Goal: Task Accomplishment & Management: Manage account settings

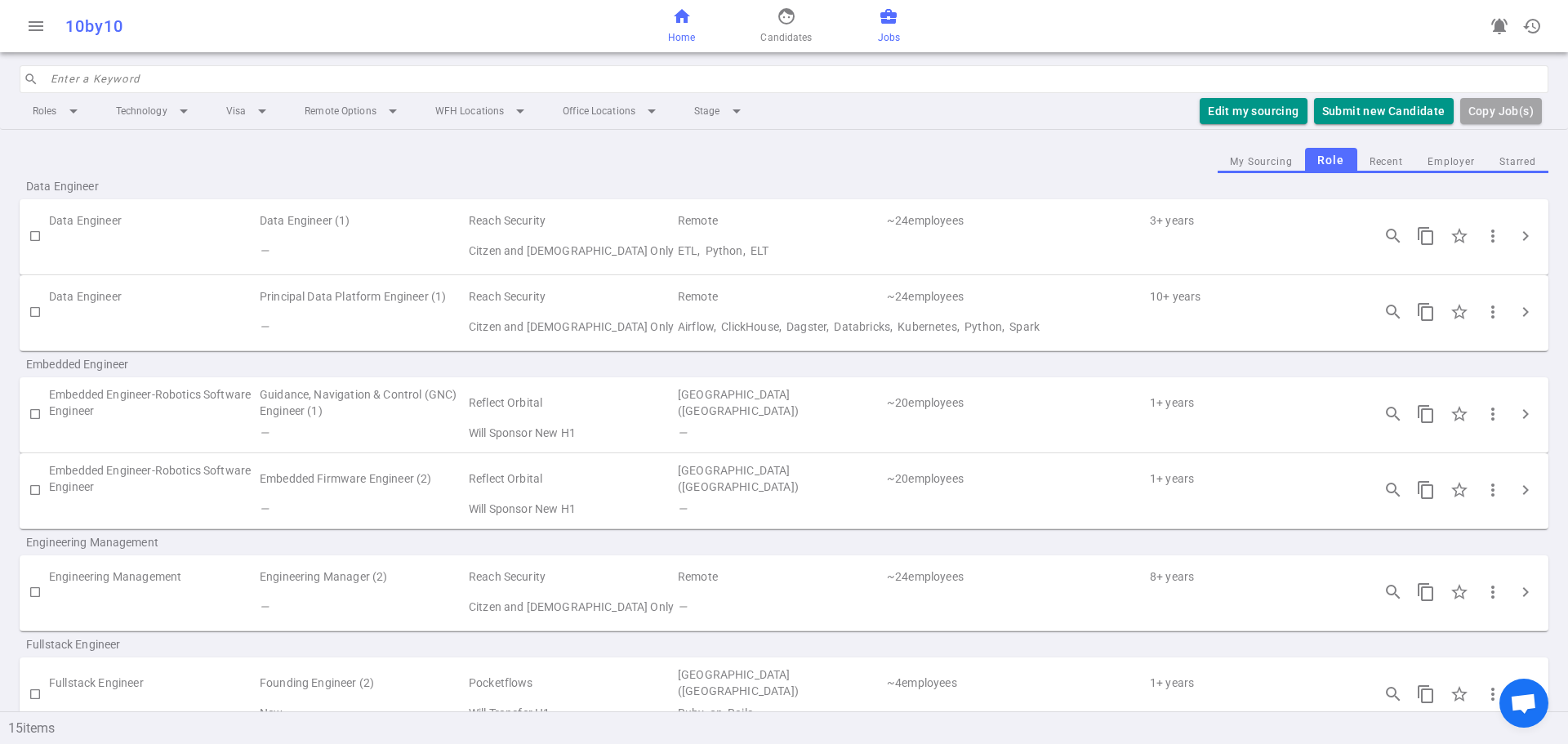
click at [682, 27] on link "home Home" at bounding box center [681, 26] width 27 height 40
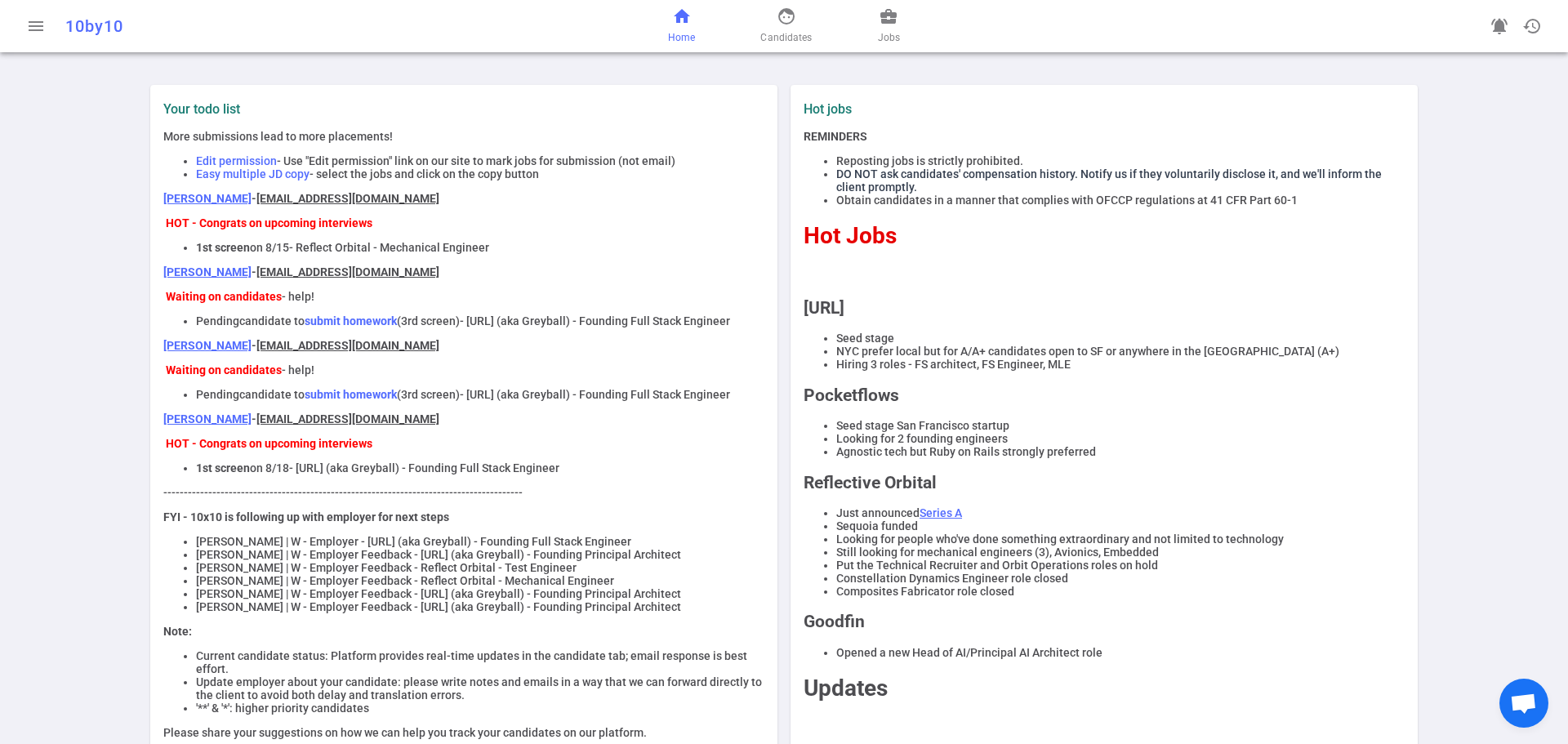
click at [177, 278] on link "[PERSON_NAME]" at bounding box center [208, 272] width 88 height 13
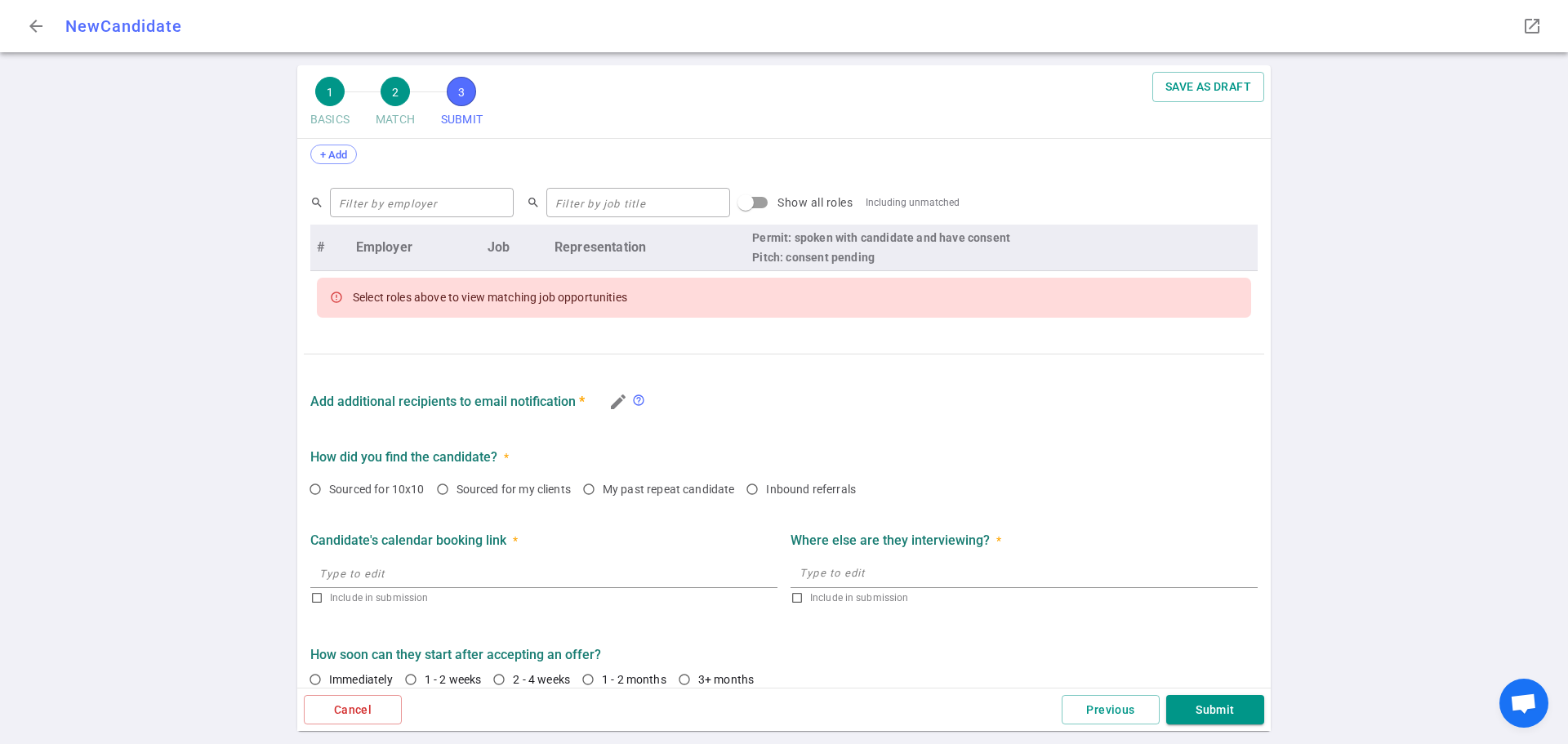
scroll to position [641, 0]
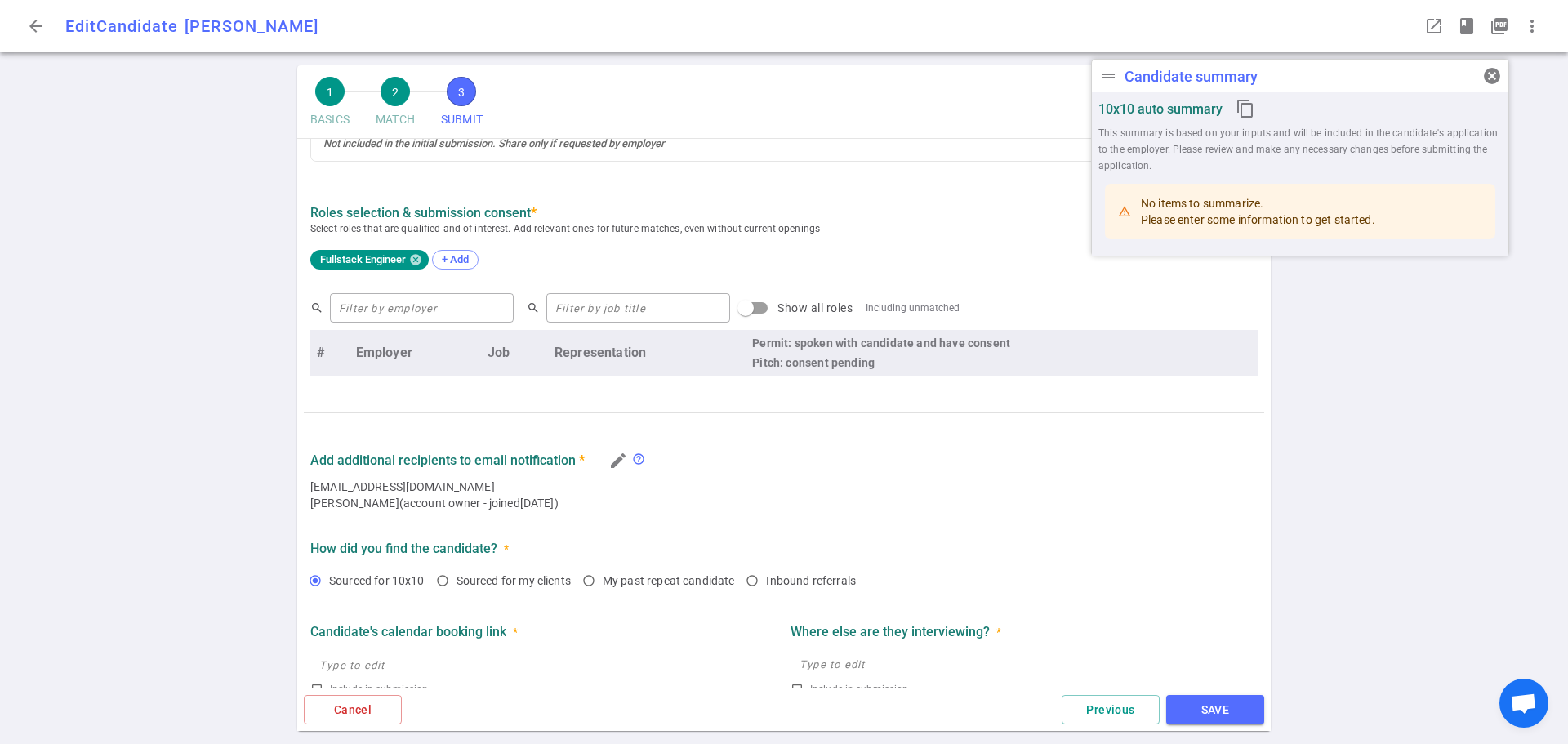
radio input "true"
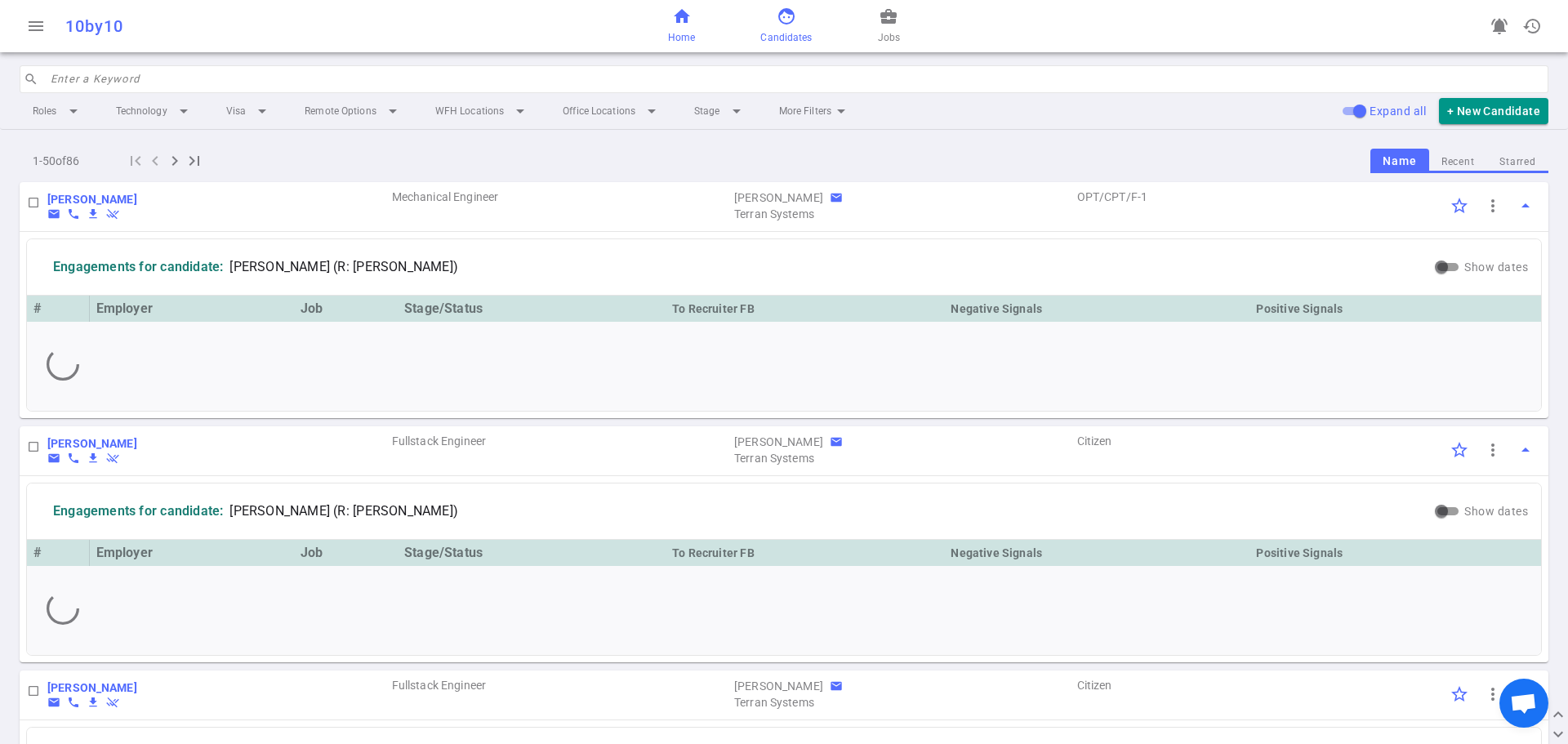
click at [687, 26] on link "home Home" at bounding box center [681, 26] width 27 height 40
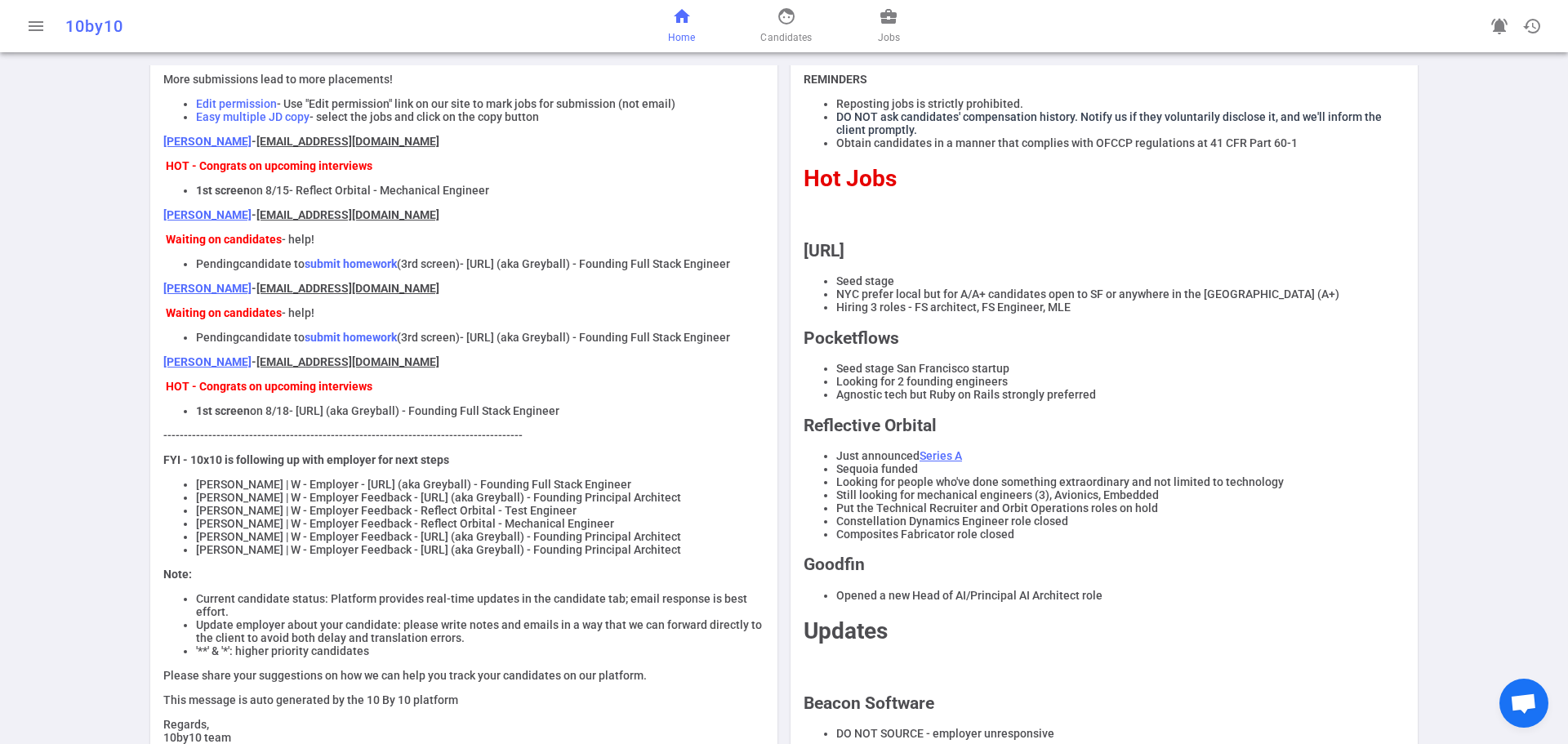
scroll to position [82, 0]
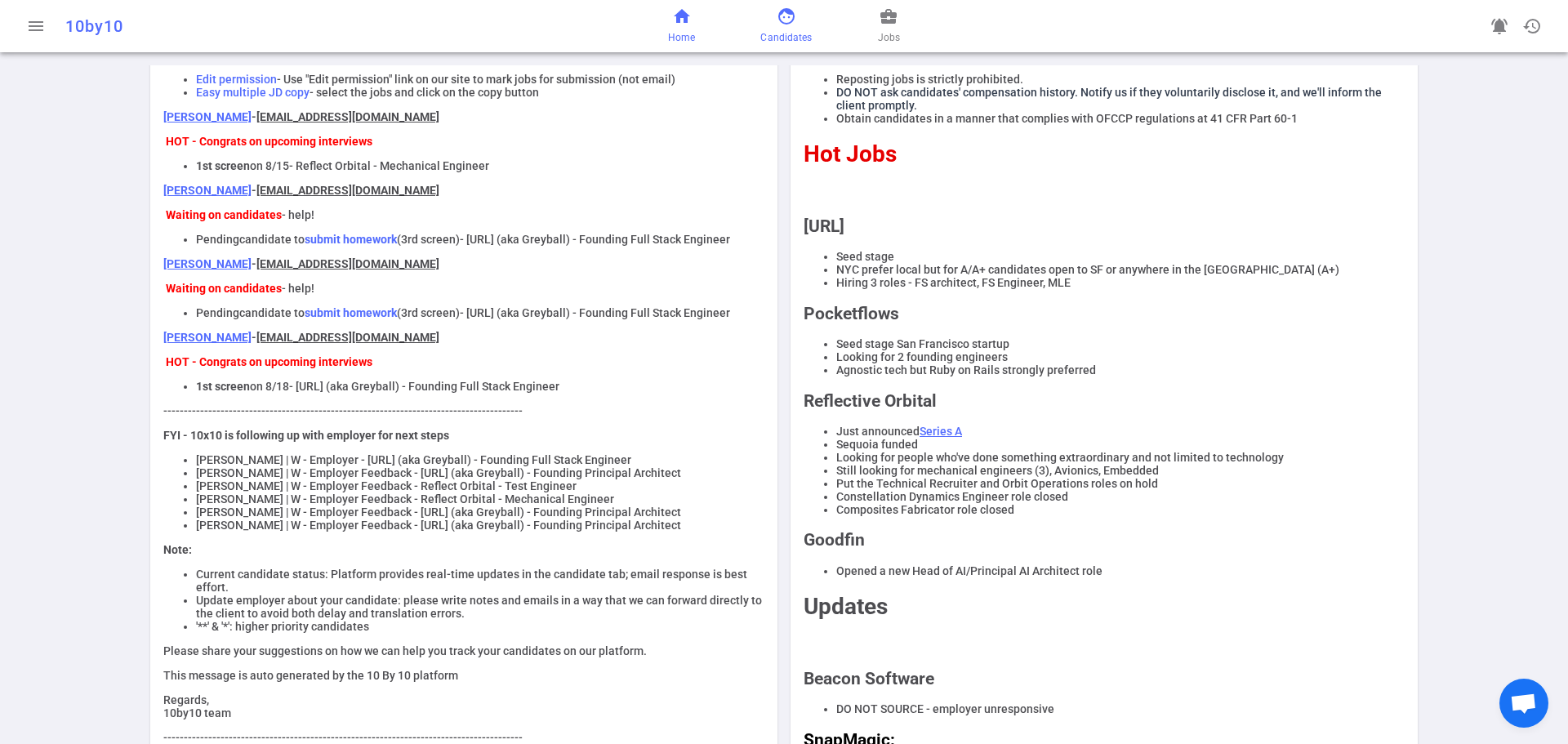
click at [793, 30] on span "Candidates" at bounding box center [786, 37] width 52 height 16
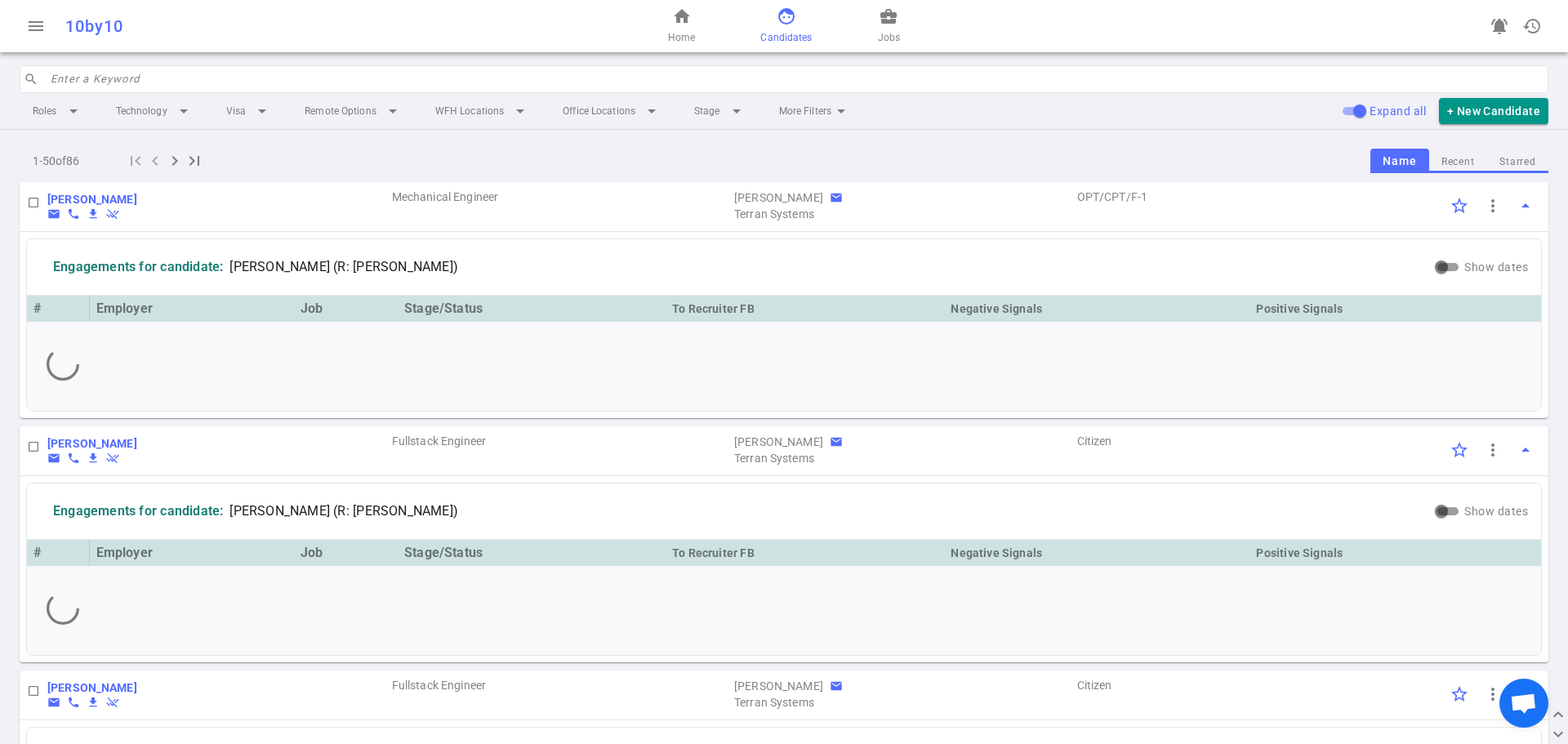
click at [129, 73] on input "search" at bounding box center [794, 79] width 1488 height 26
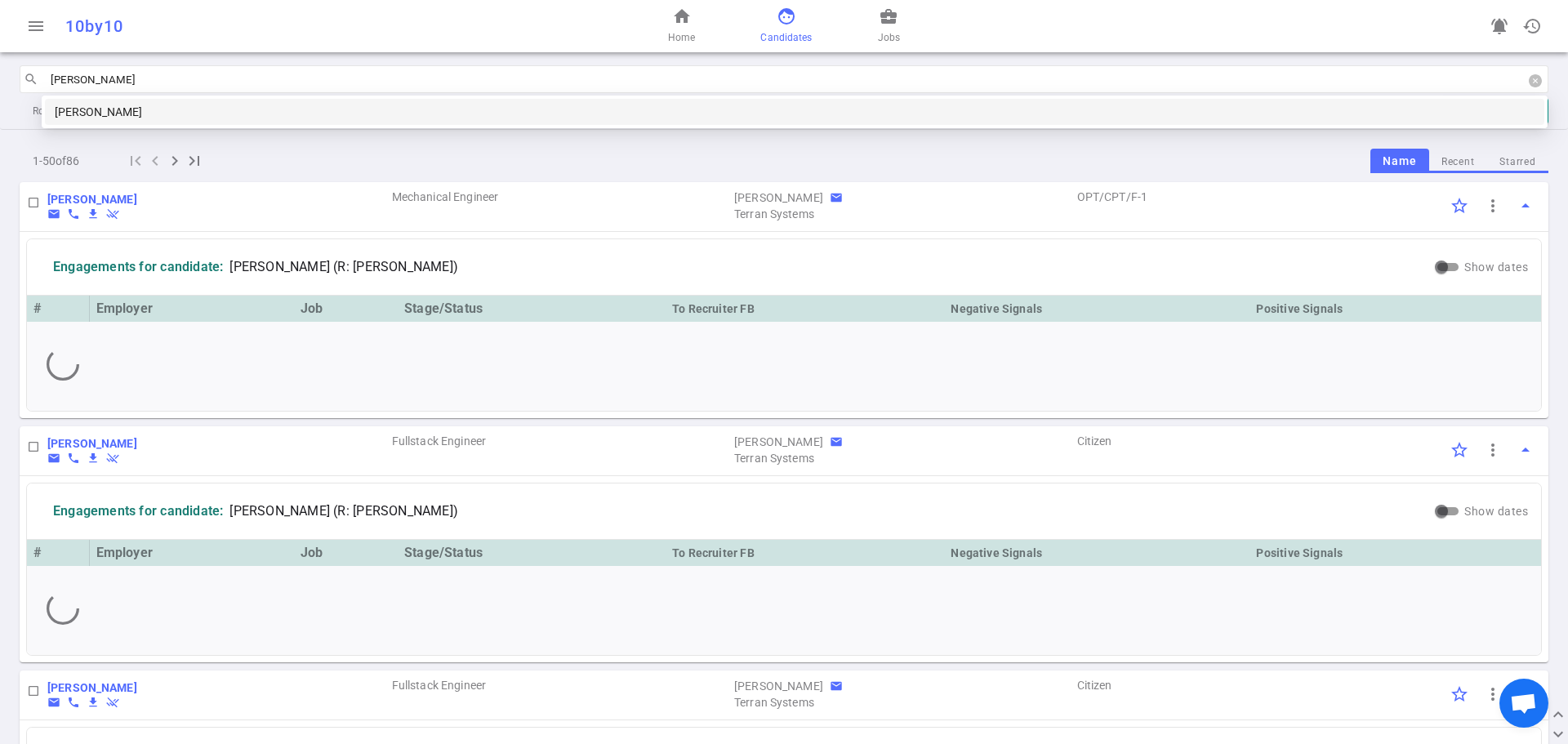
type input "[PERSON_NAME]"
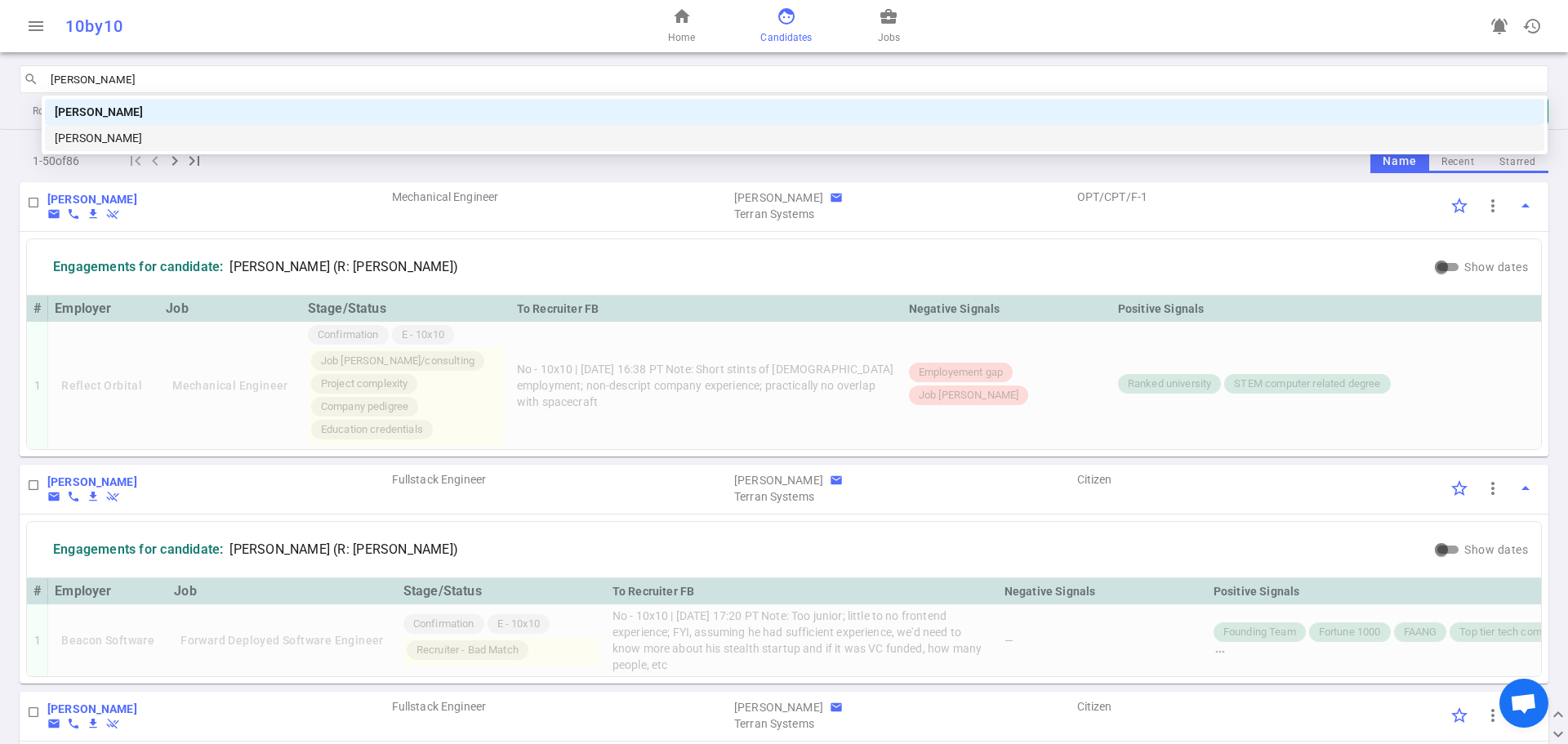
click at [123, 135] on div "[PERSON_NAME]" at bounding box center [794, 137] width 1480 height 18
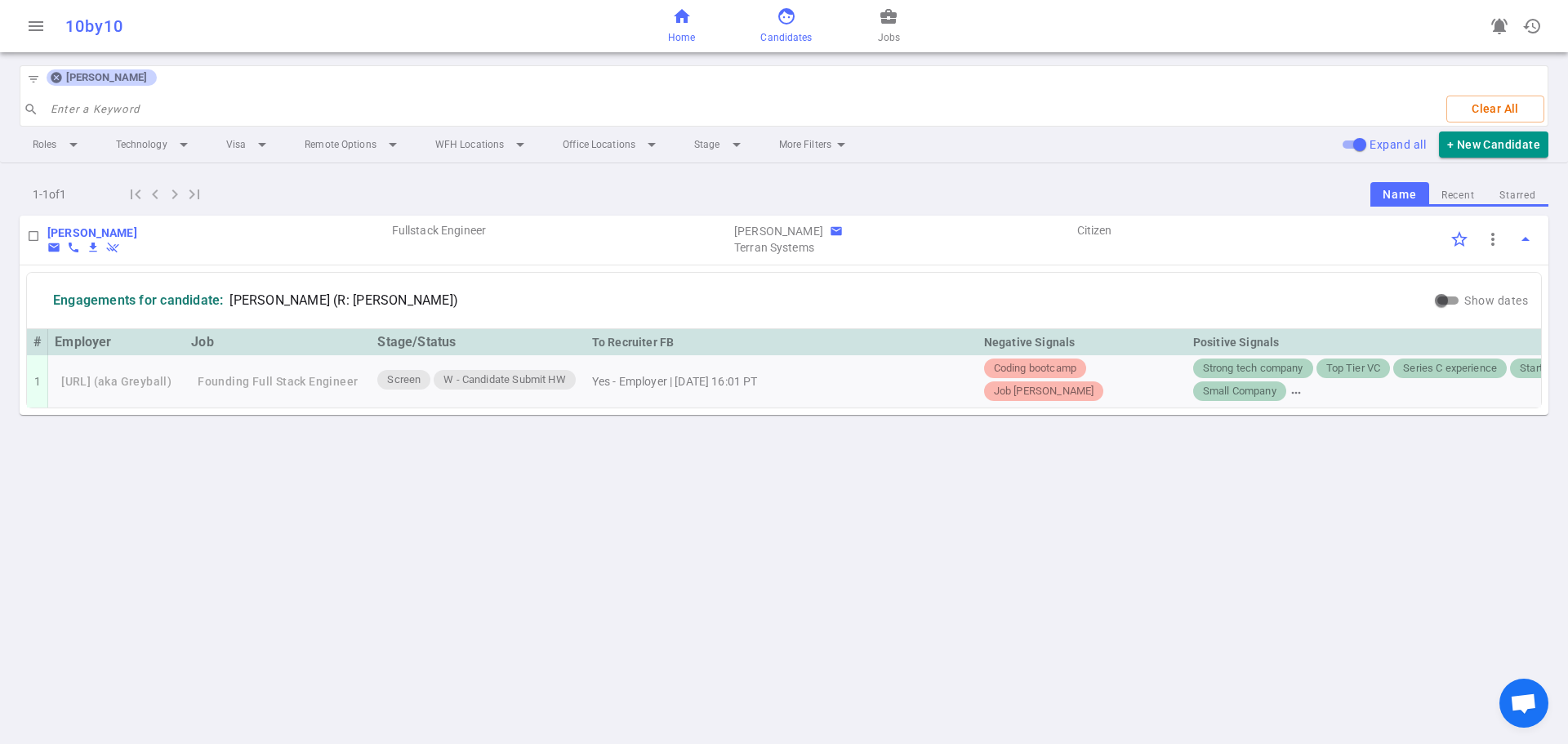
click at [675, 34] on span "Home" at bounding box center [681, 37] width 27 height 16
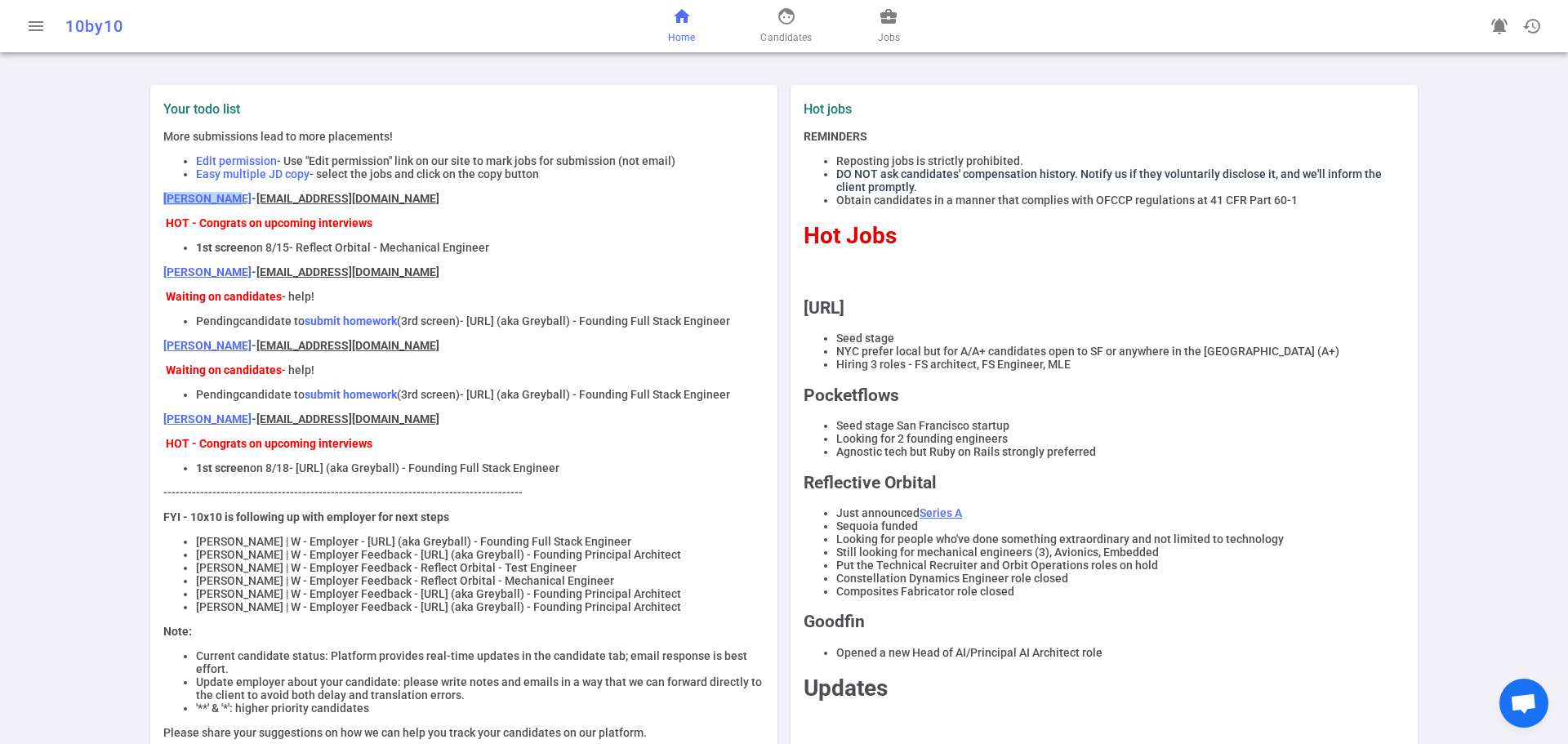
drag, startPoint x: 152, startPoint y: 203, endPoint x: 188, endPoint y: 217, distance: 38.6
click at [217, 199] on div "Your todo list More submissions lead to more placements! Edit permission - Use …" at bounding box center [464, 495] width 615 height 787
click at [121, 236] on div "Your todo list More submissions lead to more placements! Edit permission - Use …" at bounding box center [784, 496] width 1568 height 862
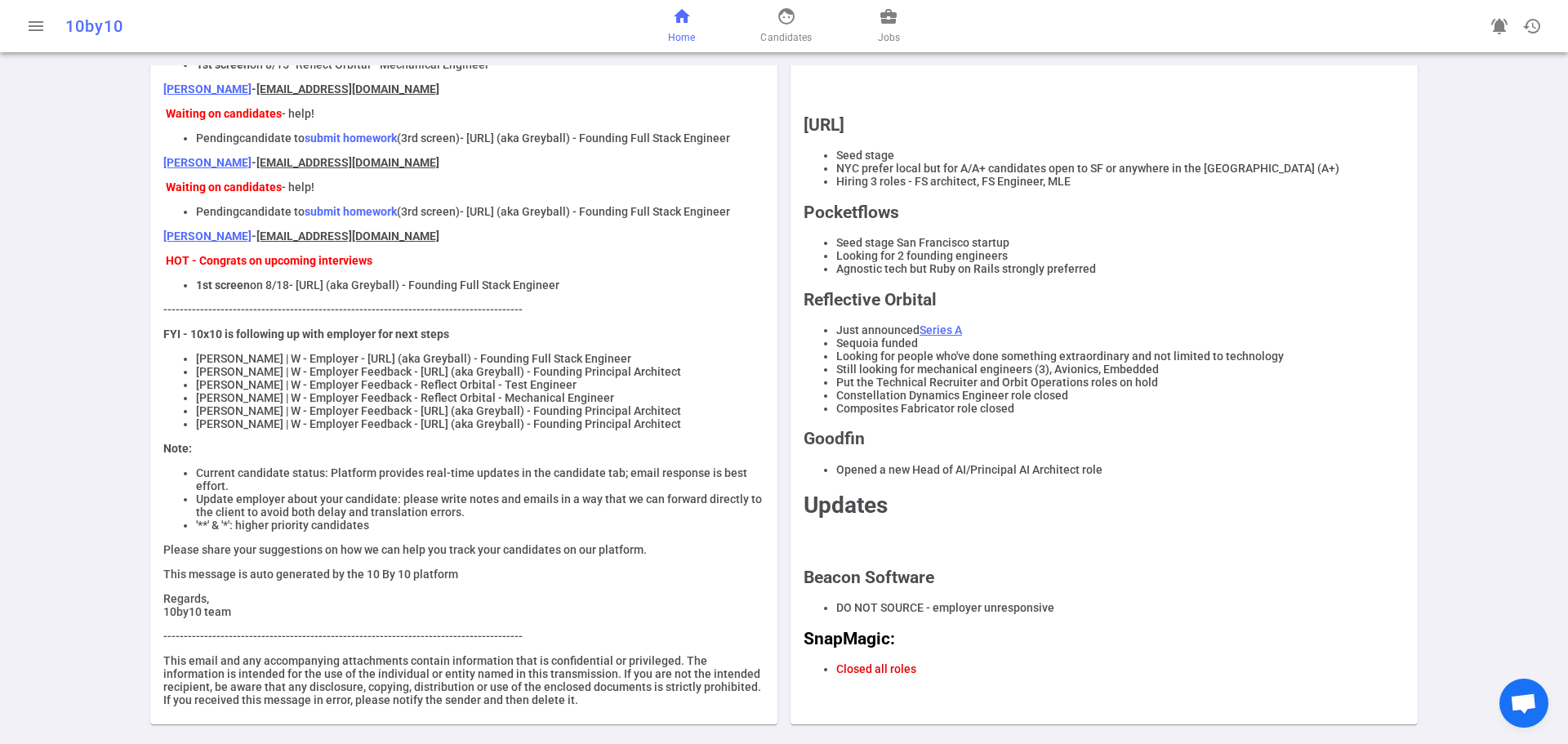
scroll to position [242, 0]
drag, startPoint x: 191, startPoint y: 411, endPoint x: 268, endPoint y: 416, distance: 77.2
click at [268, 417] on li "[PERSON_NAME] | W - Employer Feedback - [URL] (aka Greyball) - Founding Princip…" at bounding box center [480, 423] width 568 height 13
copy li "[PERSON_NAME]"
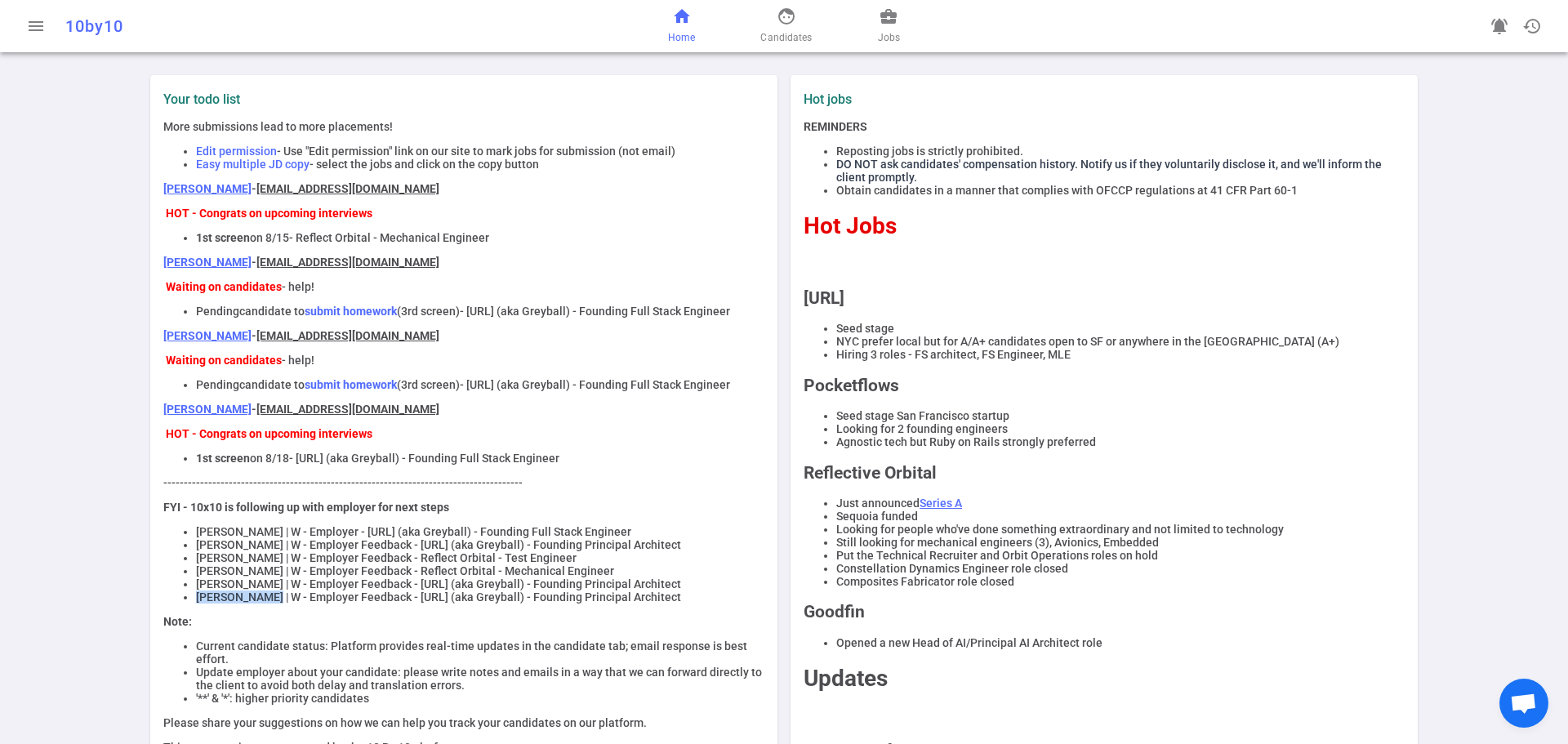
scroll to position [0, 0]
